Goal: Find specific page/section: Find specific page/section

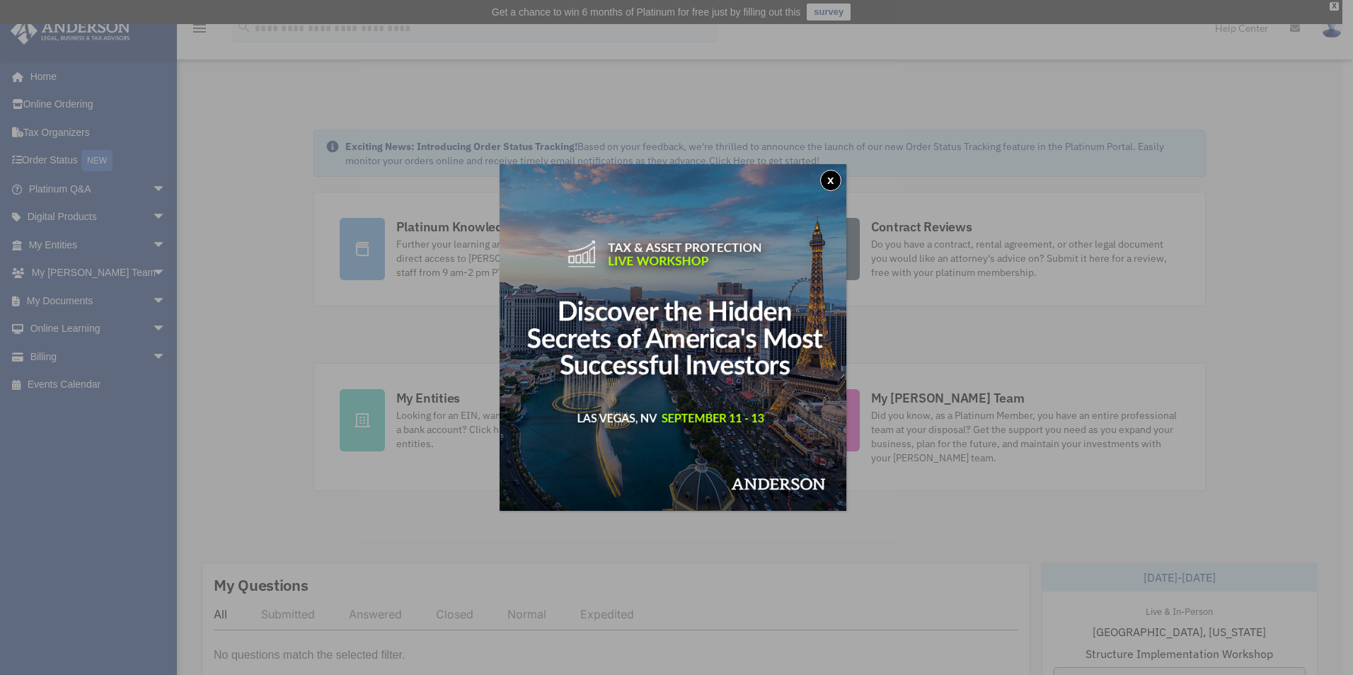
click at [827, 176] on button "x" at bounding box center [830, 180] width 21 height 21
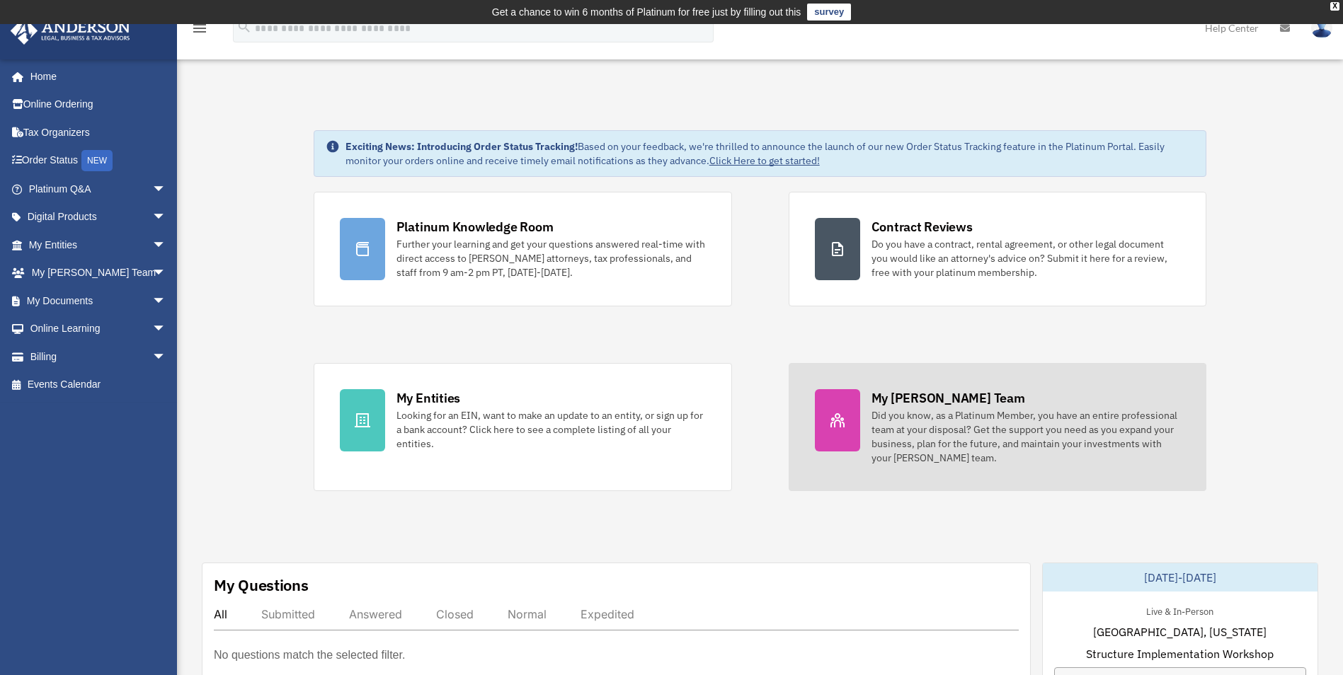
click at [922, 408] on div "Did you know, as a Platinum Member, you have an entire professional team at you…" at bounding box center [1025, 436] width 309 height 57
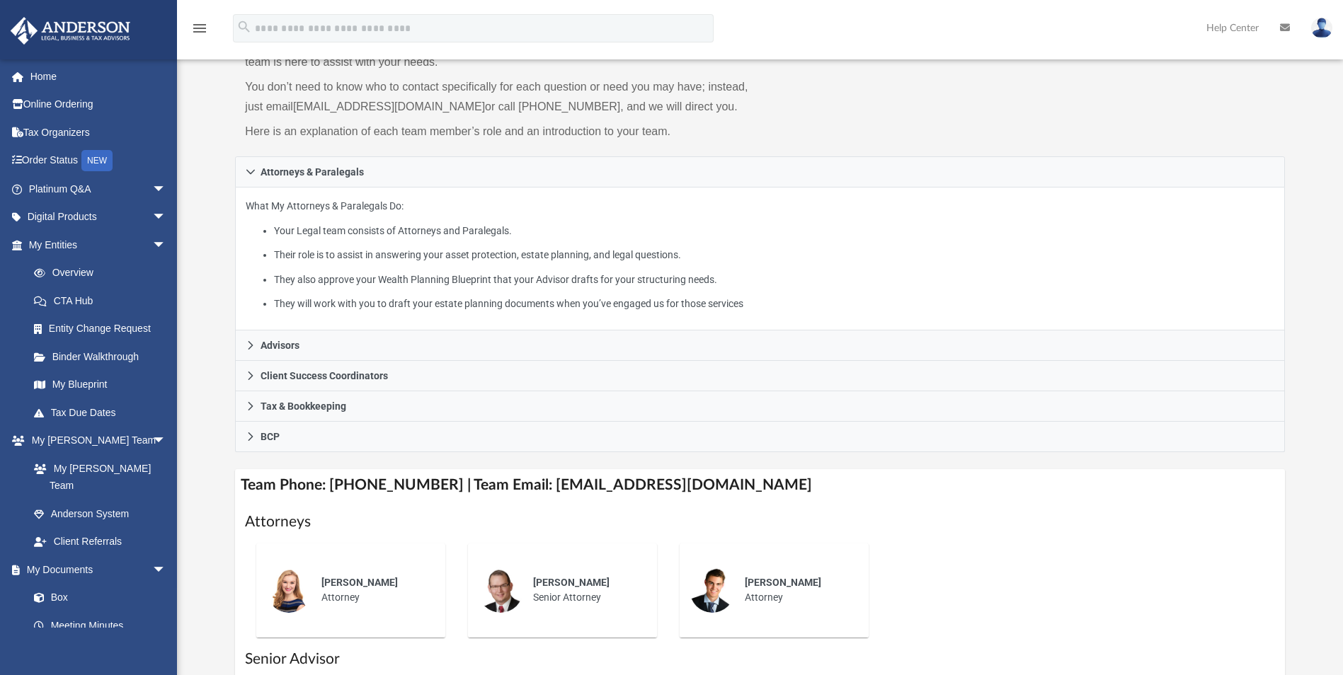
scroll to position [212, 0]
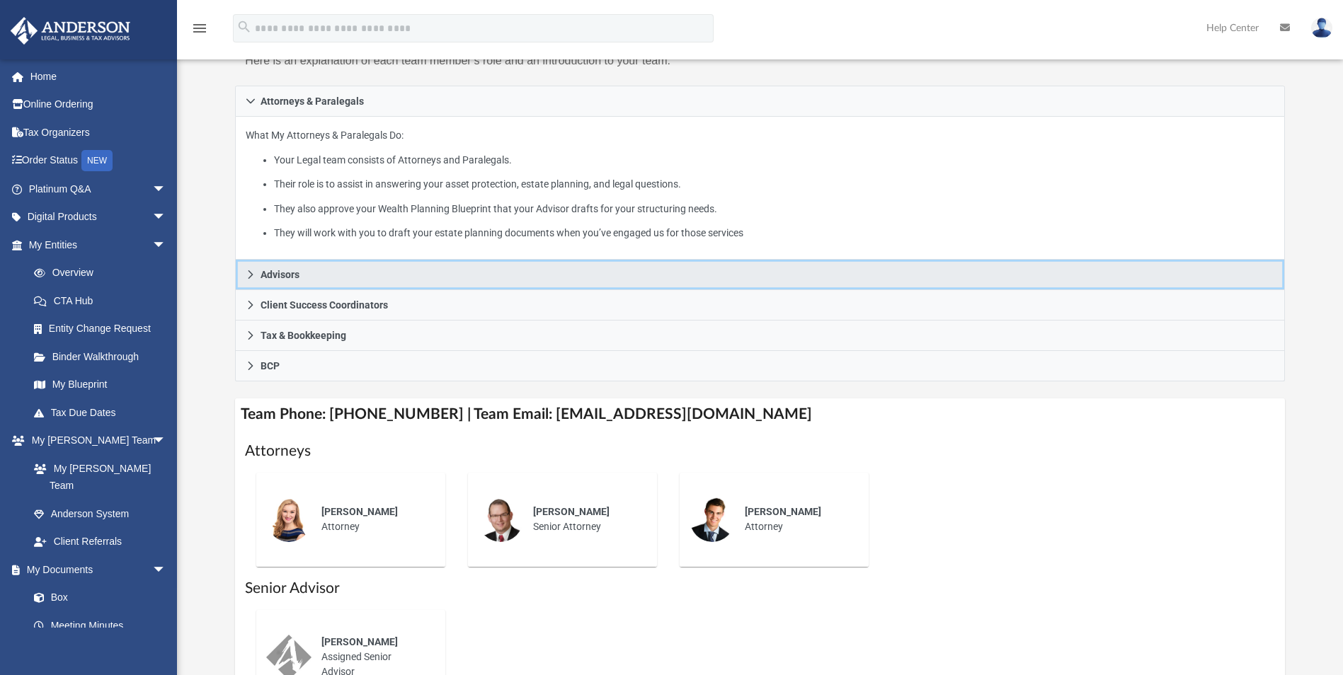
click at [265, 275] on span "Advisors" at bounding box center [279, 275] width 39 height 10
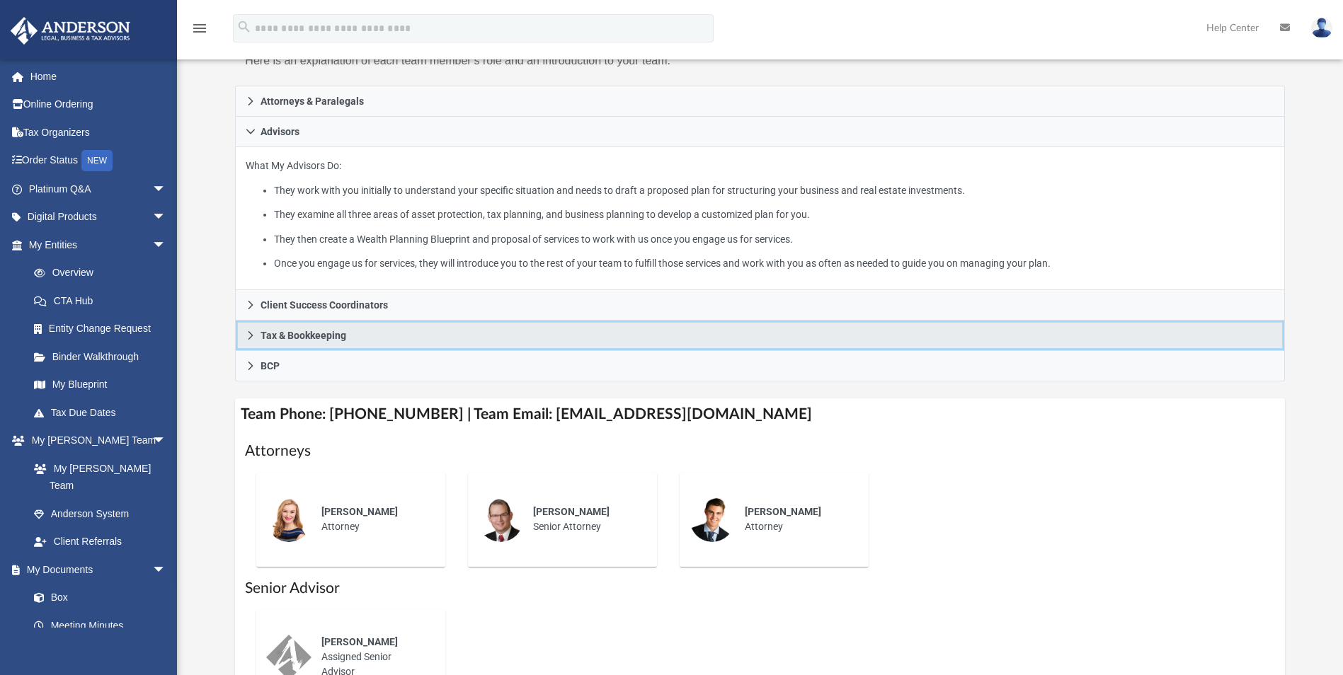
click at [246, 338] on icon at bounding box center [251, 336] width 10 height 10
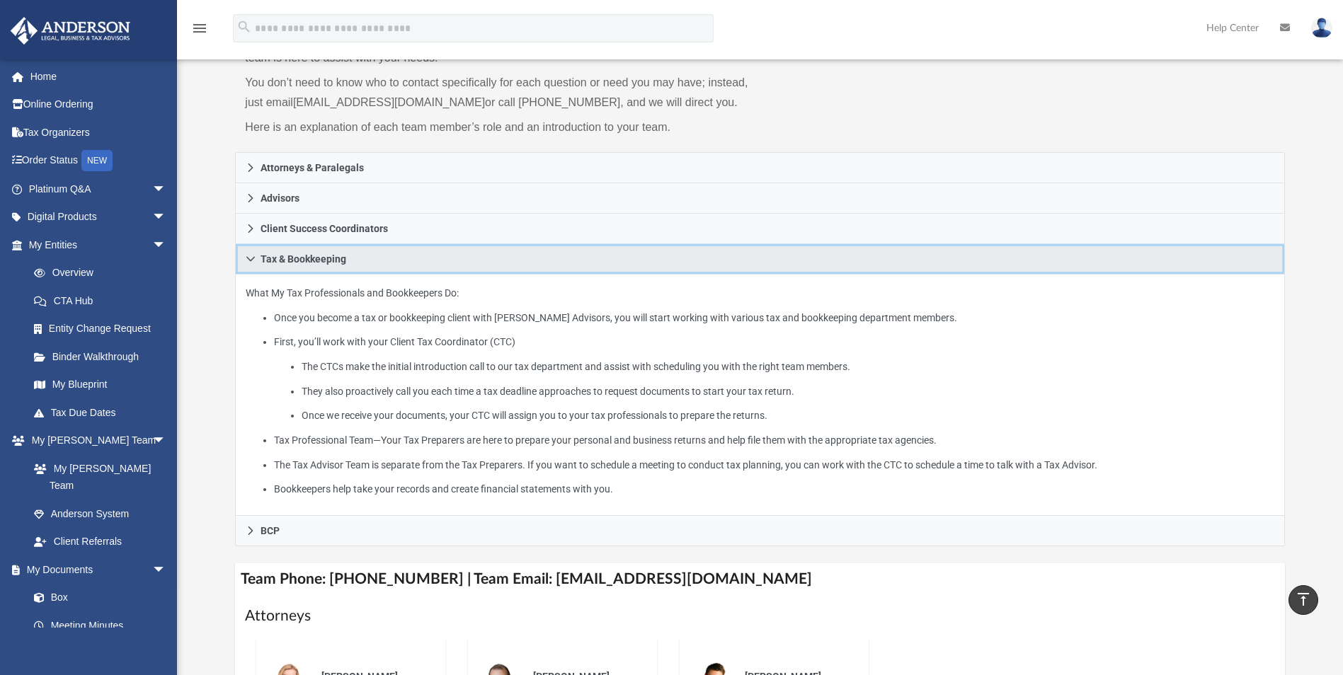
scroll to position [142, 0]
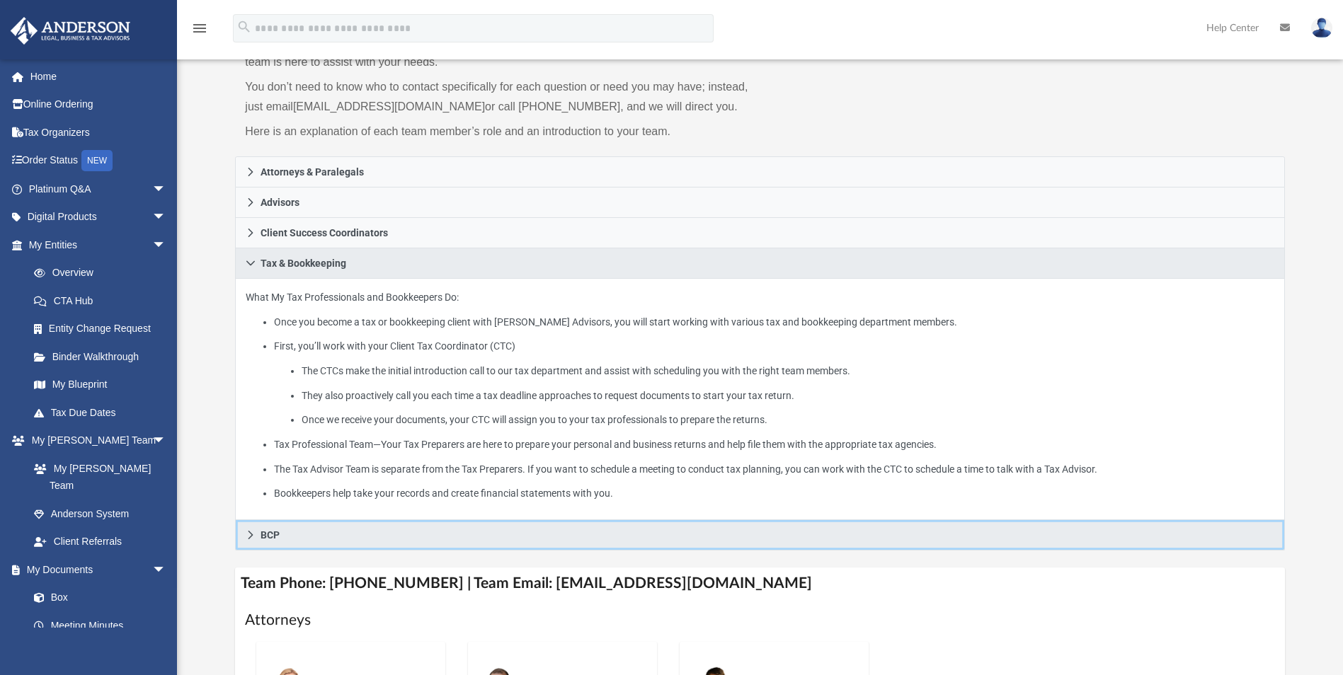
click at [250, 534] on icon at bounding box center [251, 535] width 10 height 10
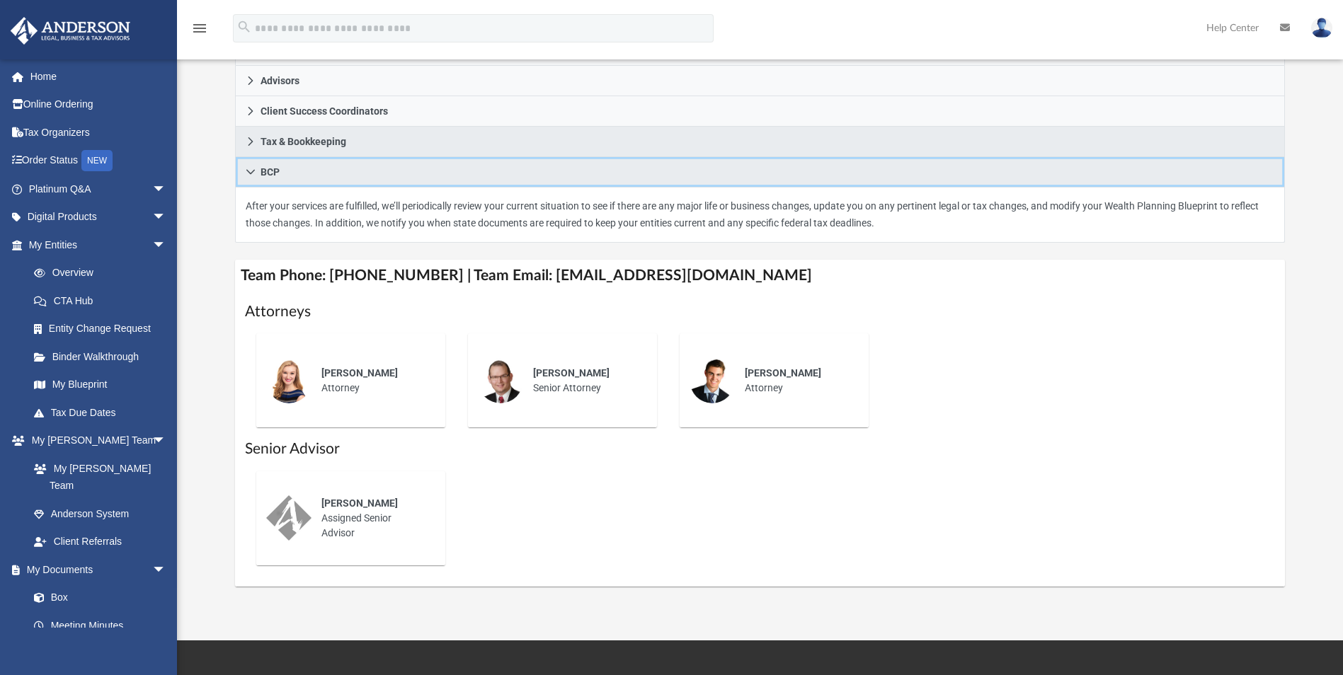
scroll to position [283, 0]
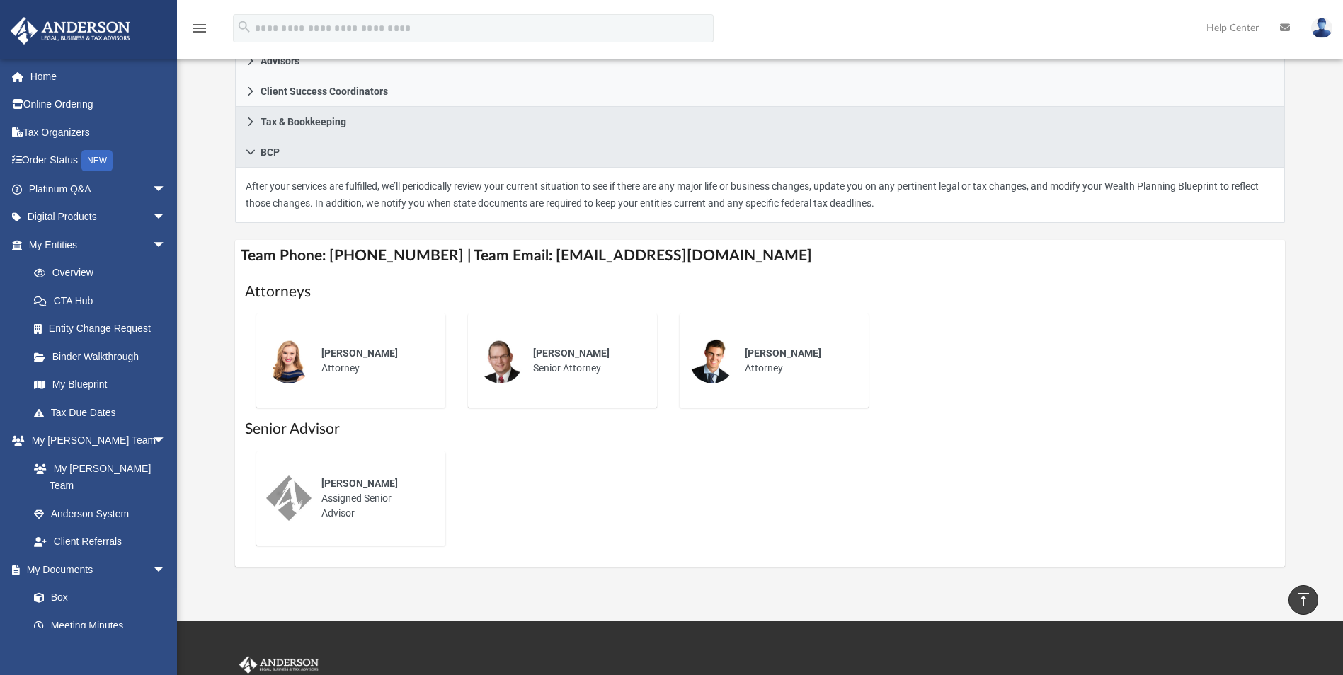
click at [340, 479] on span "[PERSON_NAME]" at bounding box center [359, 483] width 76 height 11
click at [289, 500] on img at bounding box center [288, 498] width 45 height 45
click at [276, 430] on h1 "Senior Advisor" at bounding box center [759, 429] width 1029 height 21
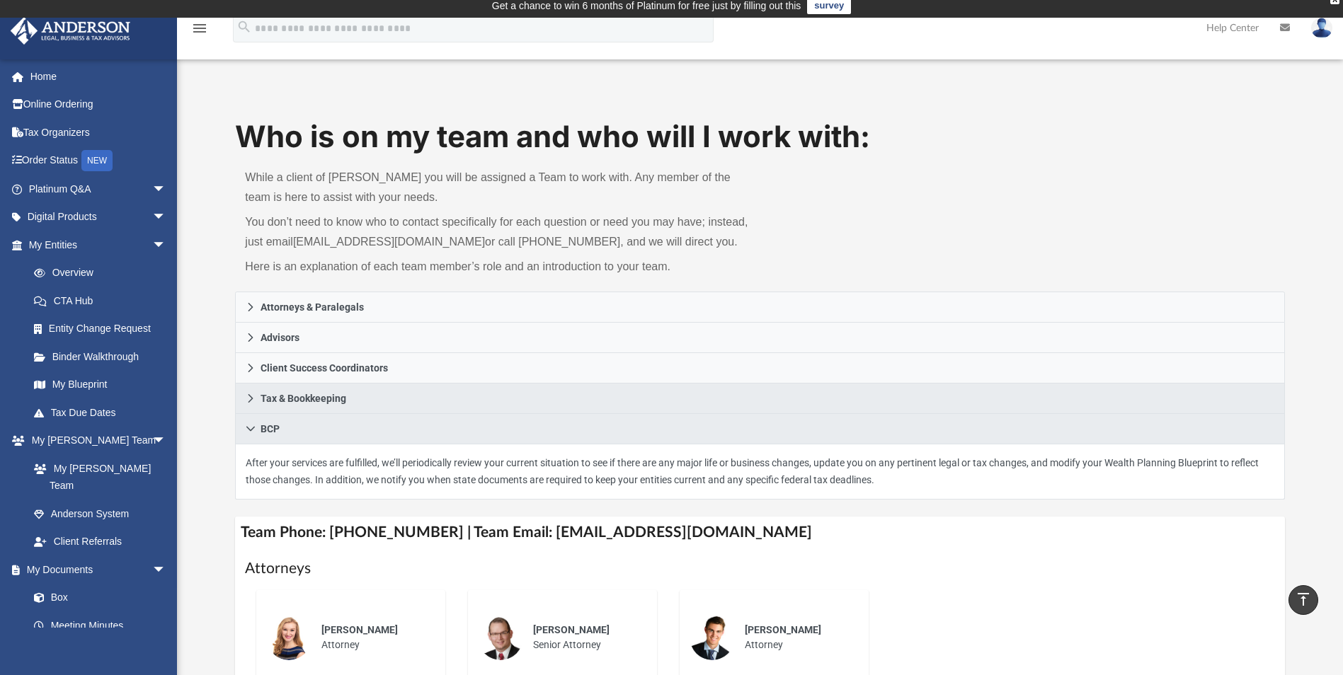
scroll to position [0, 0]
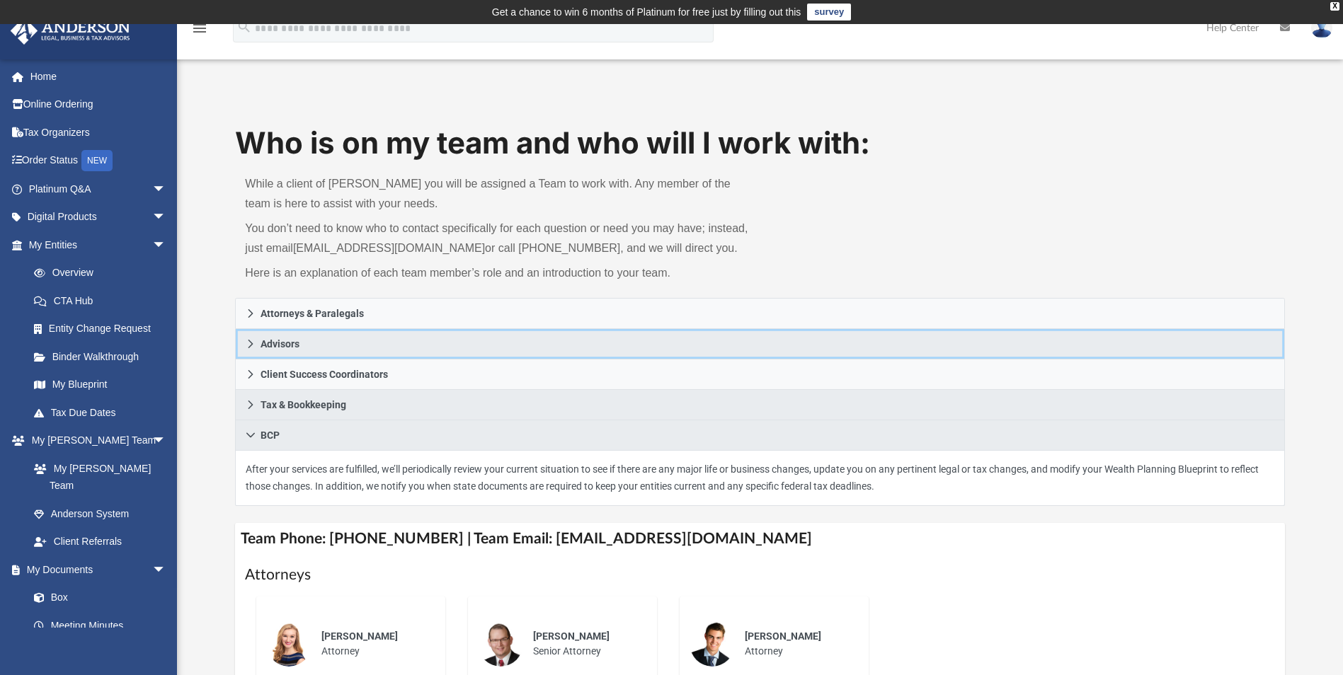
click at [246, 347] on icon at bounding box center [251, 344] width 10 height 10
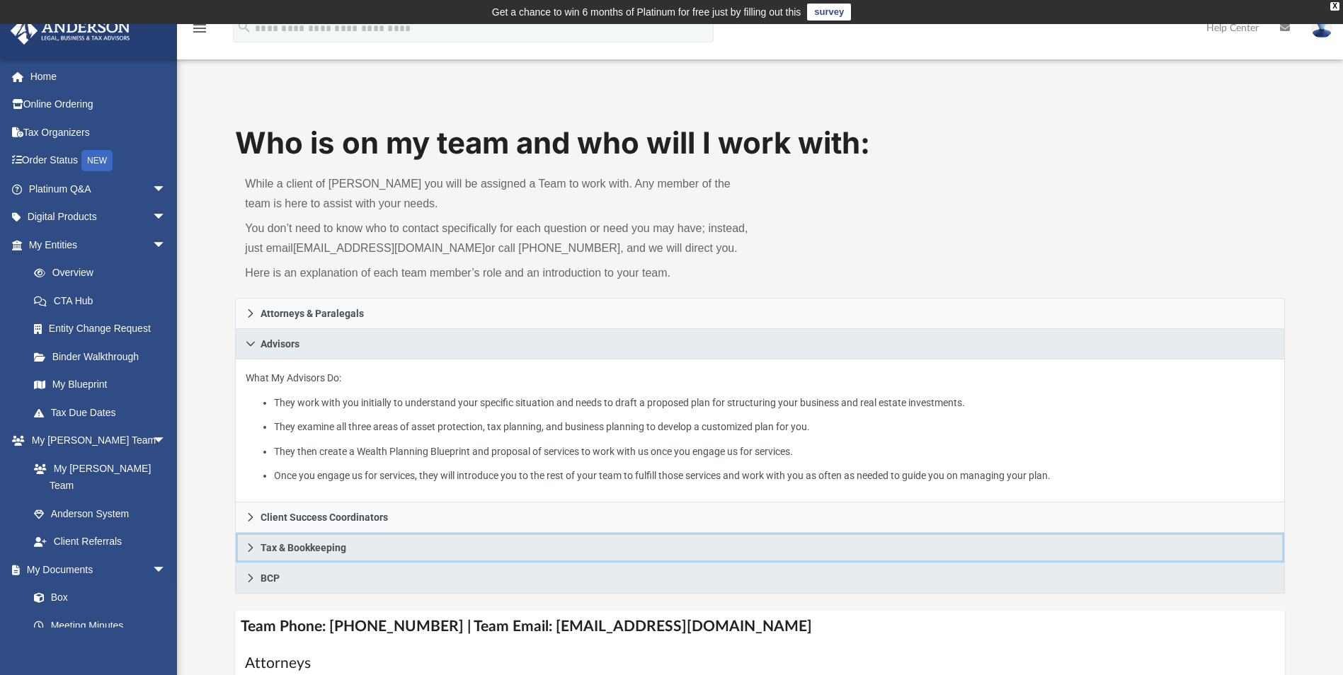
click at [252, 548] on icon at bounding box center [250, 548] width 5 height 8
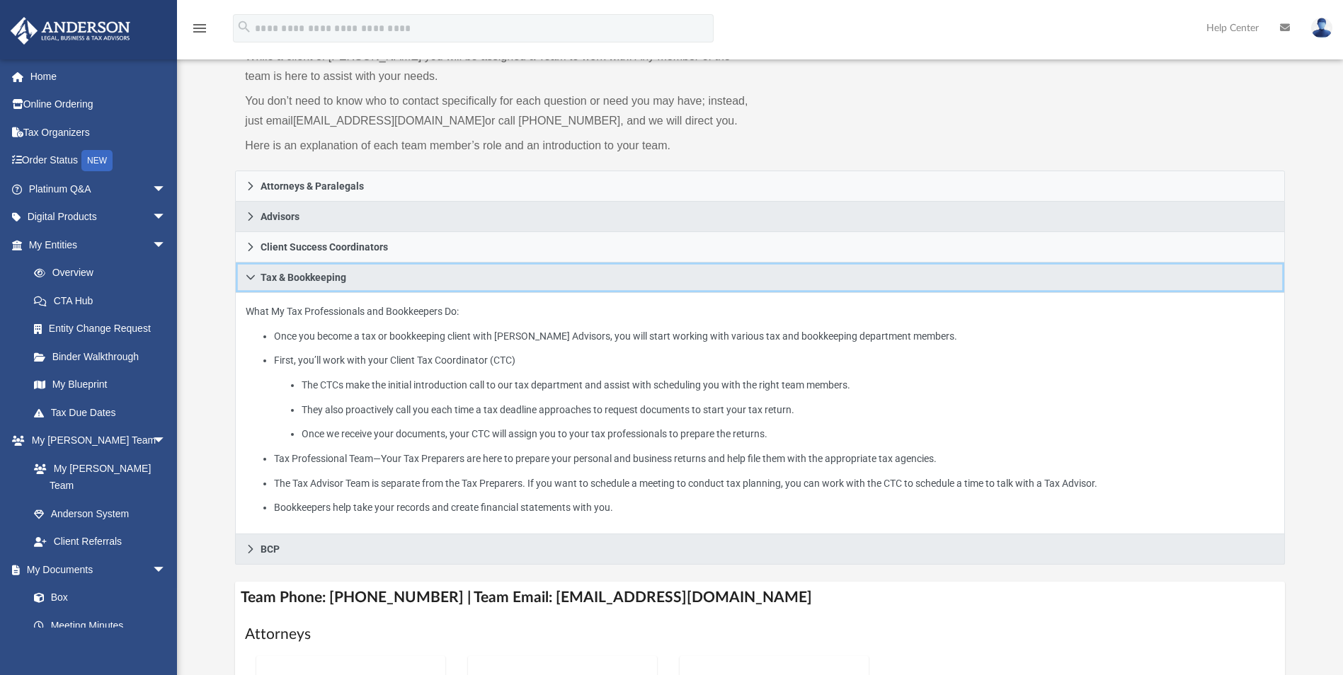
scroll to position [142, 0]
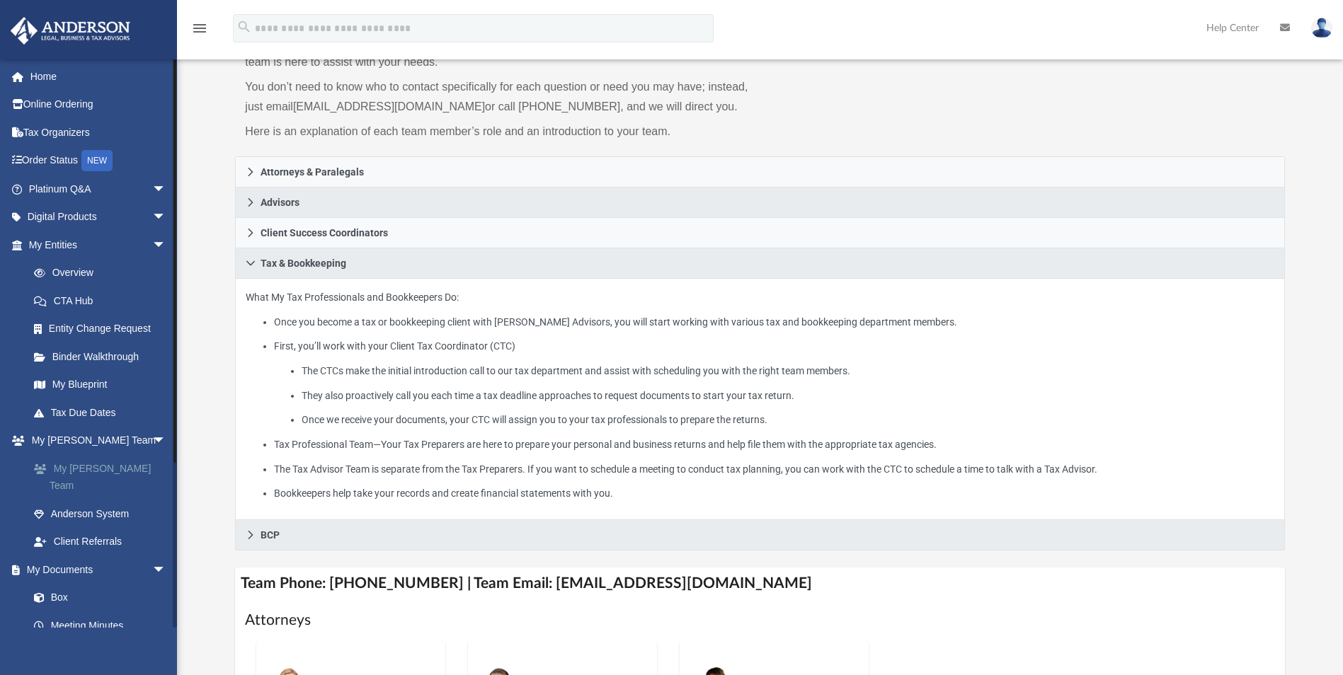
click at [78, 465] on link "My [PERSON_NAME] Team" at bounding box center [104, 476] width 168 height 45
click at [77, 465] on link "My [PERSON_NAME] Team" at bounding box center [104, 476] width 168 height 45
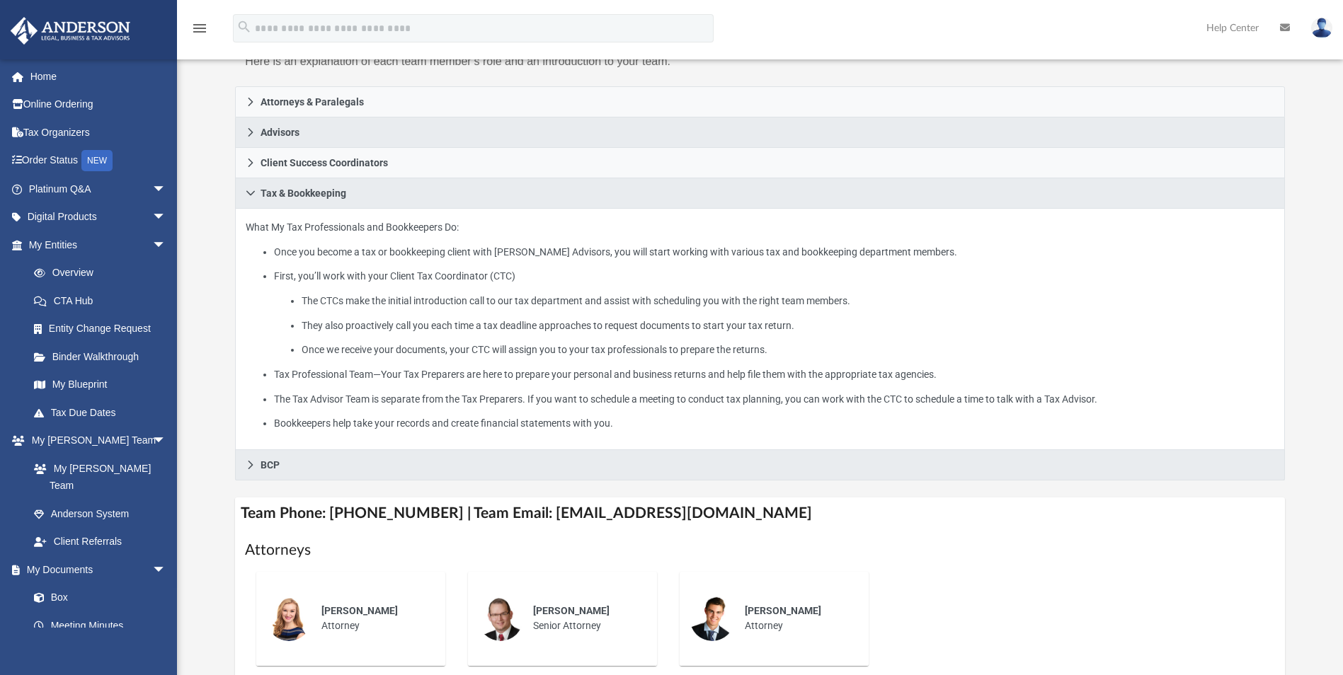
scroll to position [212, 0]
click at [107, 500] on link "Anderson System" at bounding box center [104, 514] width 168 height 28
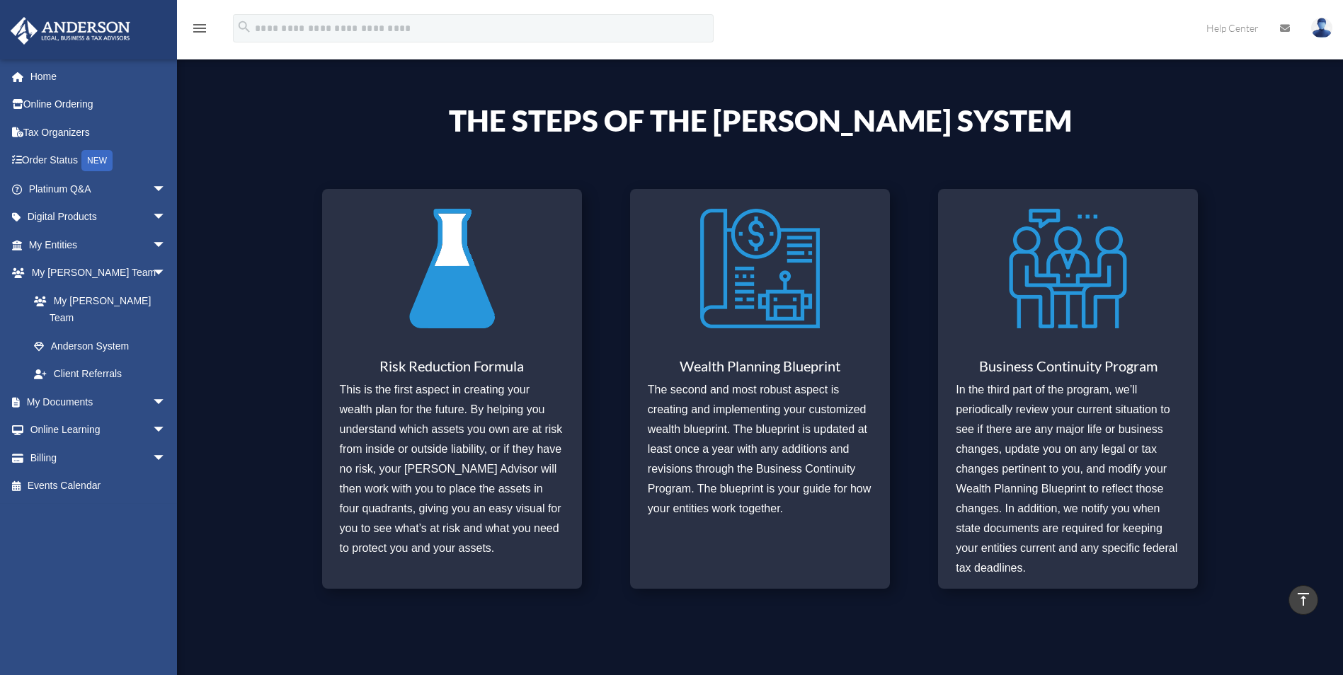
scroll to position [436, 0]
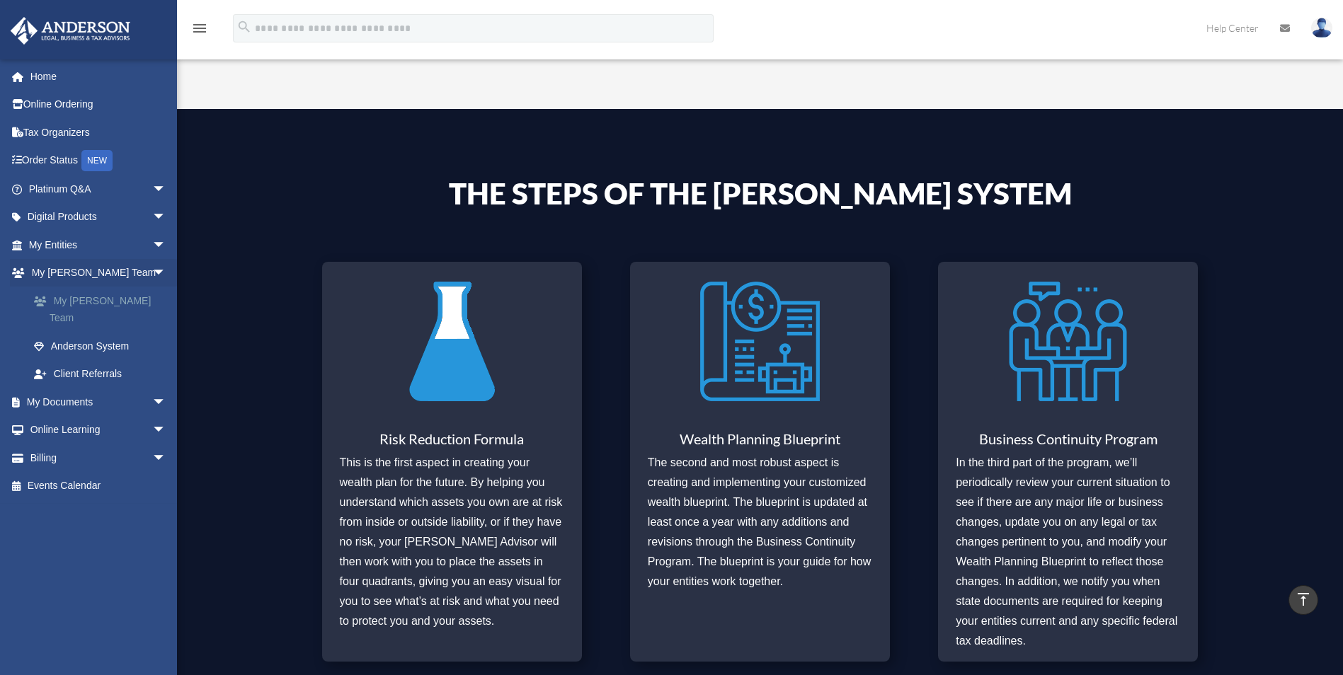
click at [52, 303] on span at bounding box center [48, 302] width 12 height 10
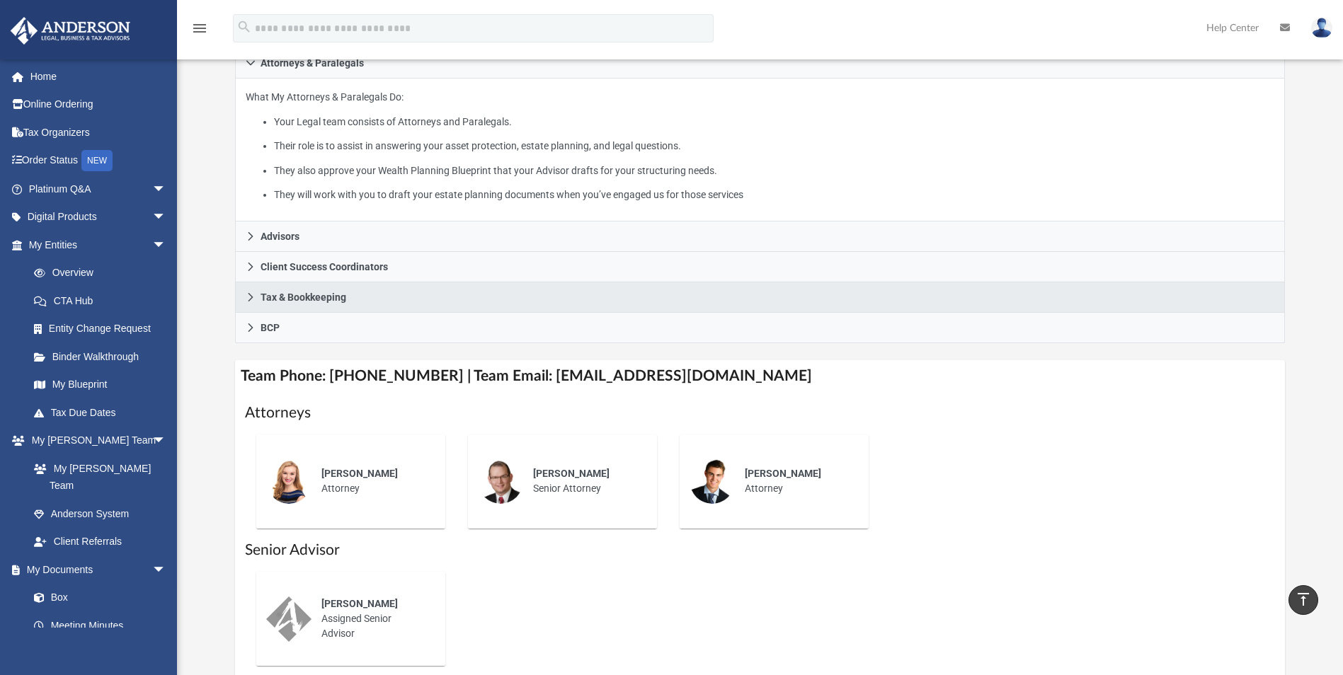
scroll to position [286, 0]
